Goal: Task Accomplishment & Management: Manage account settings

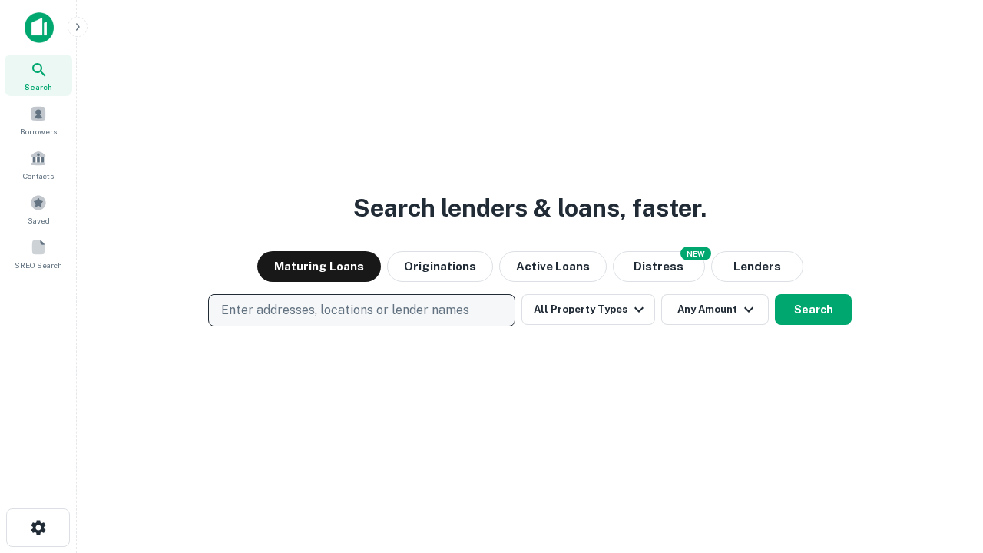
click at [361, 310] on p "Enter addresses, locations or lender names" at bounding box center [345, 310] width 248 height 18
type input "**********"
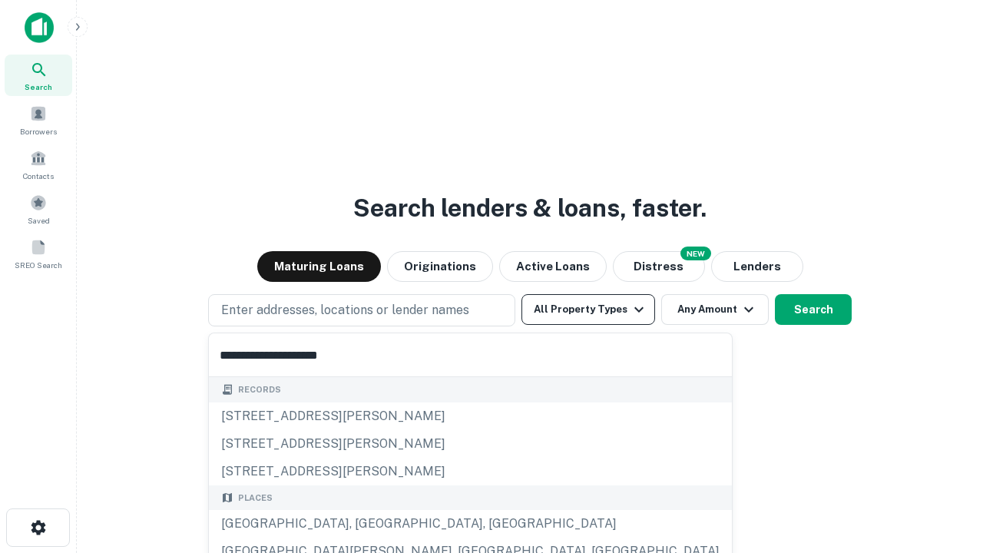
click at [367, 524] on div "[GEOGRAPHIC_DATA], [GEOGRAPHIC_DATA], [GEOGRAPHIC_DATA]" at bounding box center [470, 524] width 523 height 28
click at [588, 310] on button "All Property Types" at bounding box center [588, 309] width 134 height 31
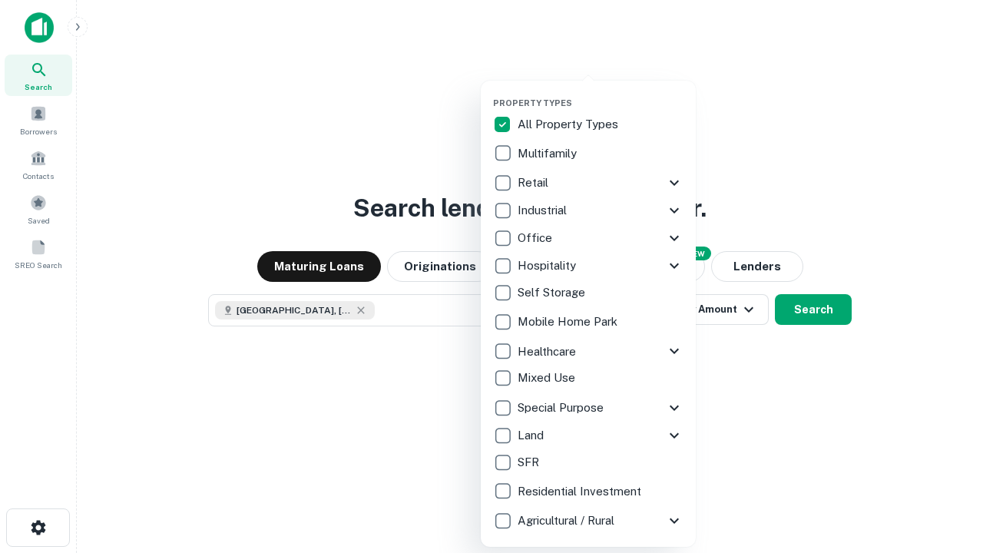
click at [601, 93] on button "button" at bounding box center [600, 93] width 215 height 1
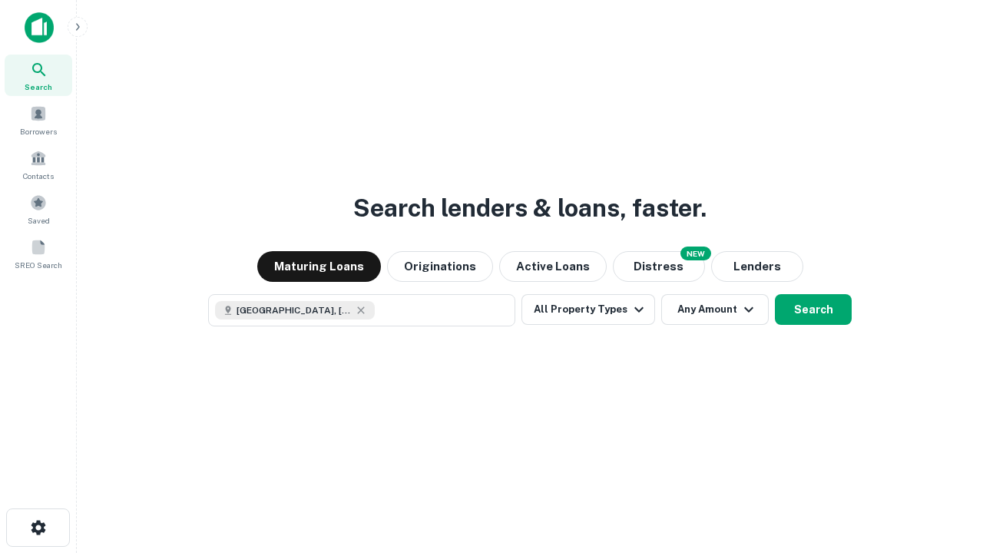
scroll to position [25, 0]
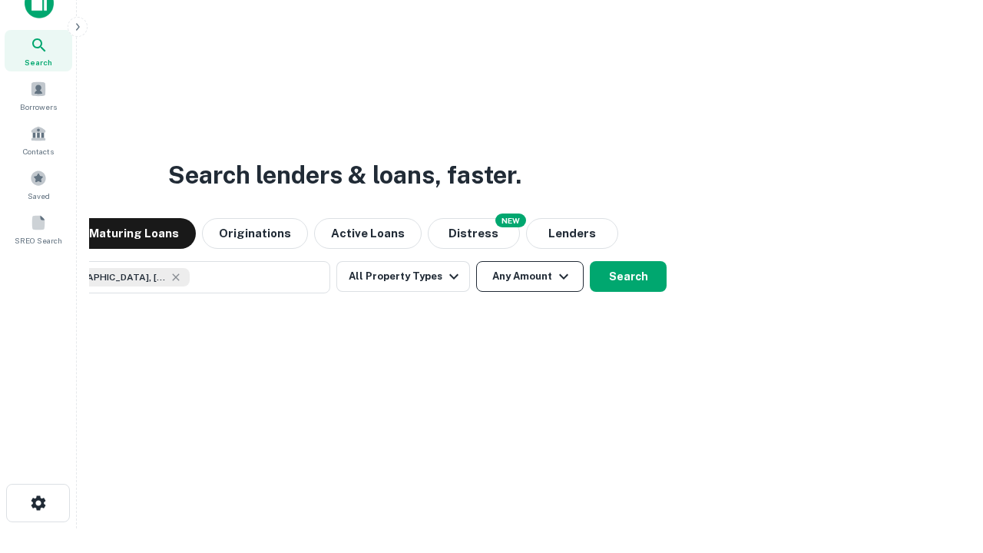
click at [476, 261] on button "Any Amount" at bounding box center [530, 276] width 108 height 31
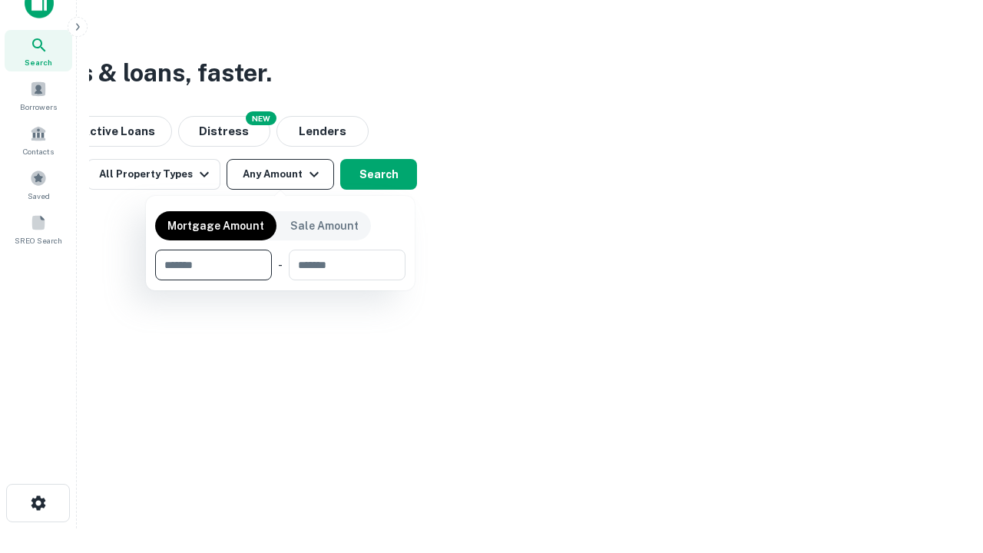
type input "*******"
click at [280, 280] on button "button" at bounding box center [280, 280] width 250 height 1
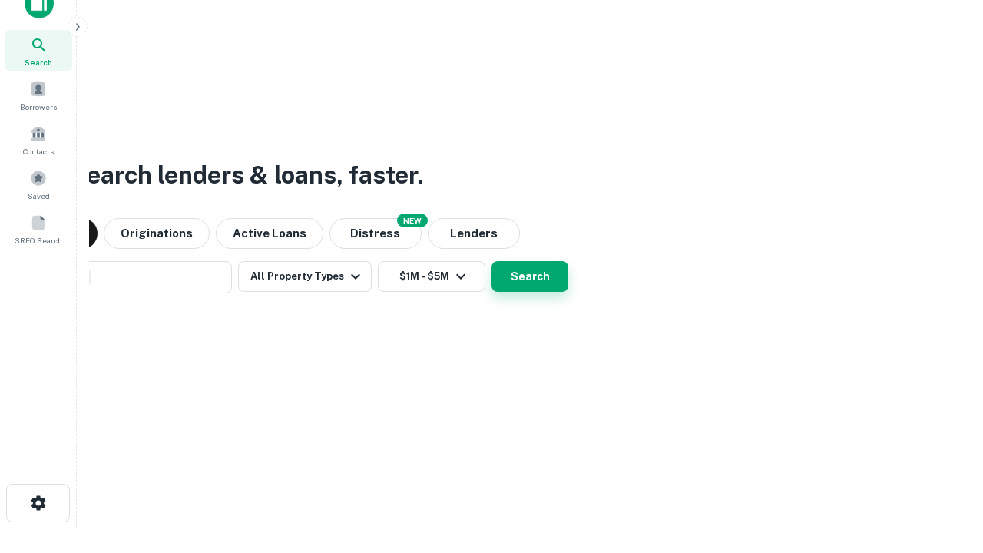
click at [492, 261] on button "Search" at bounding box center [530, 276] width 77 height 31
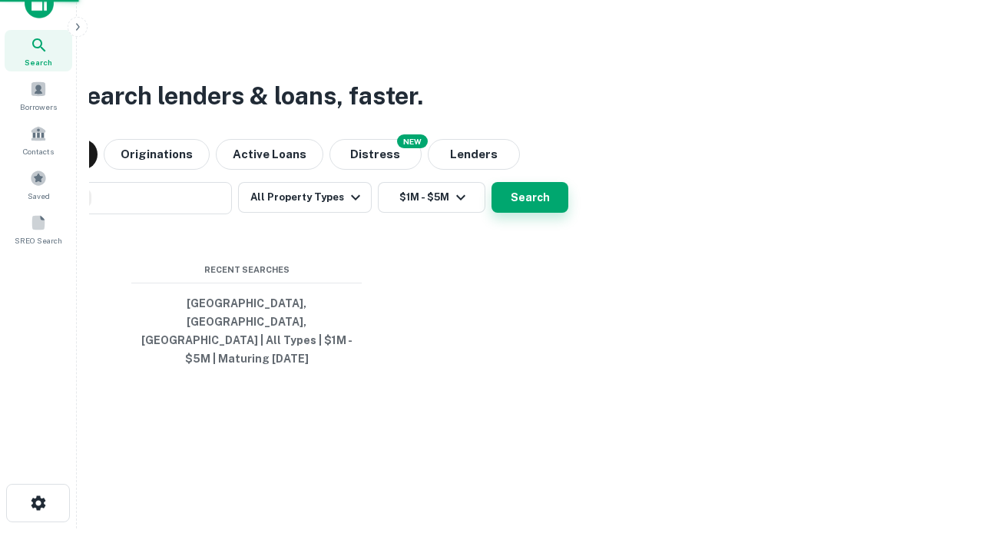
scroll to position [50, 435]
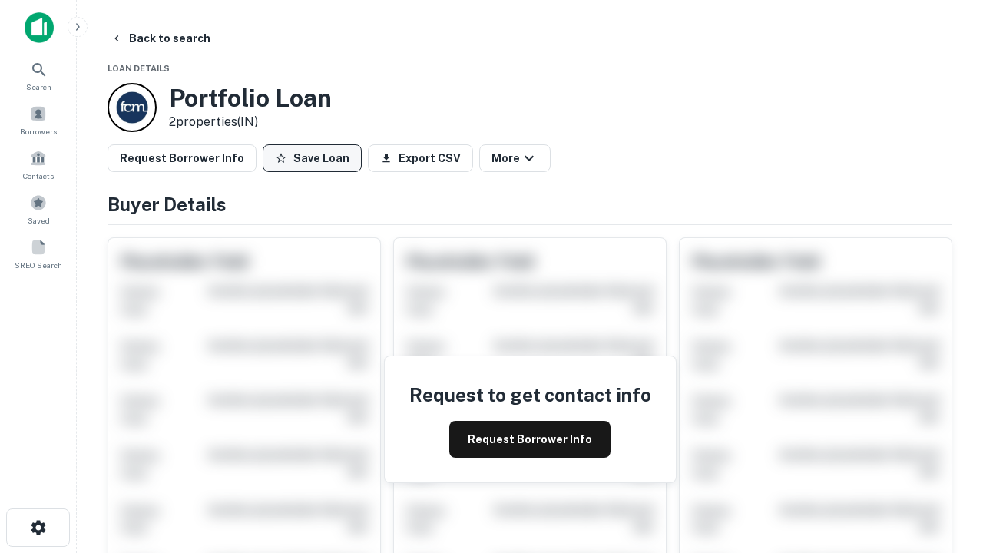
click at [312, 158] on button "Save Loan" at bounding box center [312, 158] width 99 height 28
click at [316, 158] on button "Loan Saved" at bounding box center [316, 158] width 106 height 28
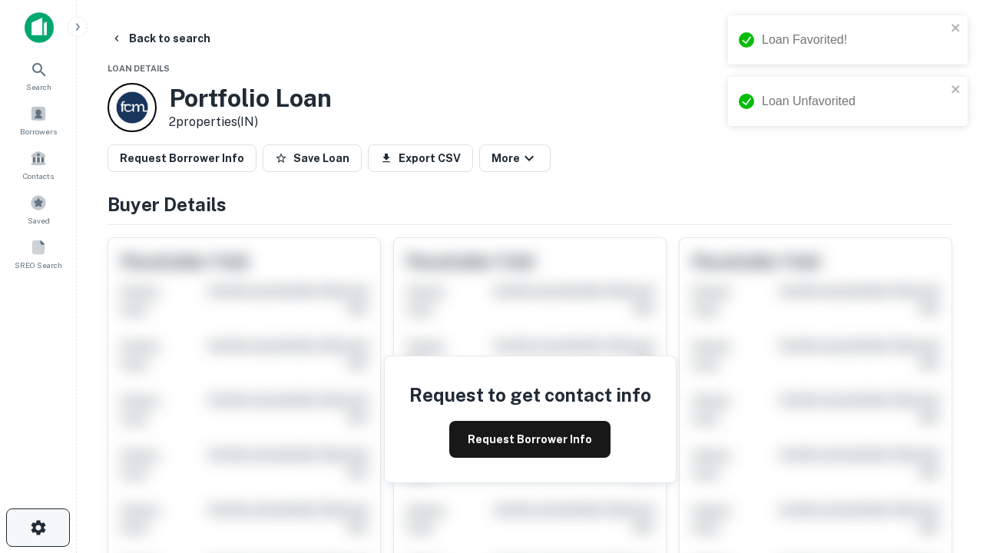
click at [38, 528] on icon "button" at bounding box center [38, 527] width 18 height 18
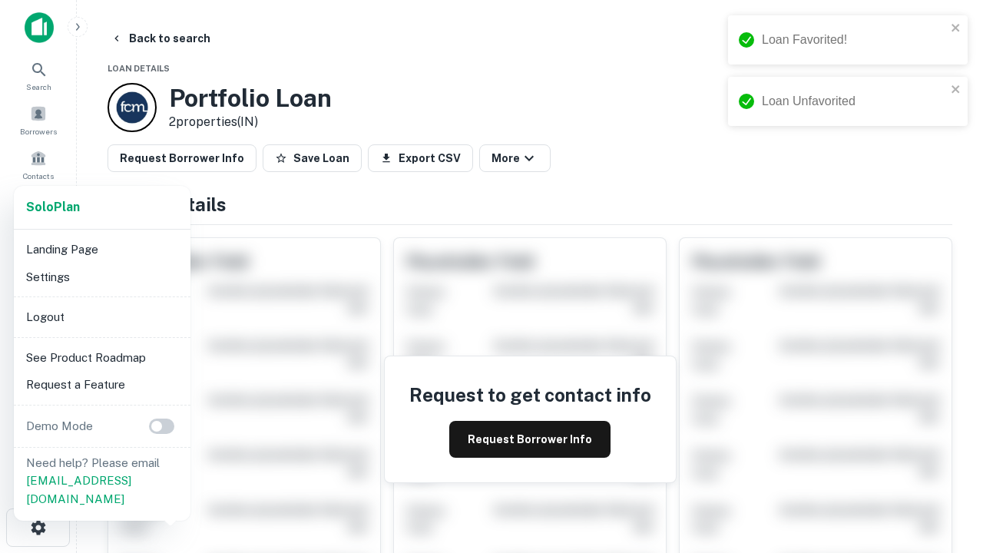
click at [101, 316] on li "Logout" at bounding box center [102, 317] width 164 height 28
